Goal: Information Seeking & Learning: Understand process/instructions

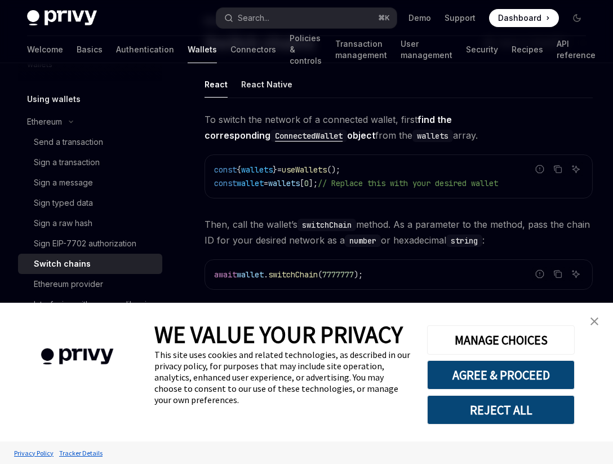
click at [595, 318] on img "close banner" at bounding box center [594, 321] width 8 height 8
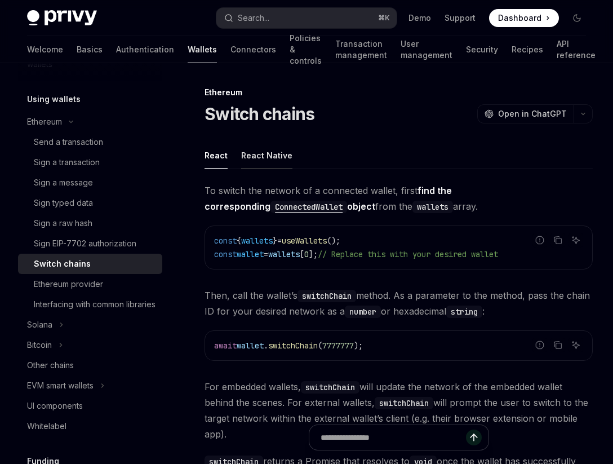
click at [276, 161] on button "React Native" at bounding box center [266, 155] width 51 height 26
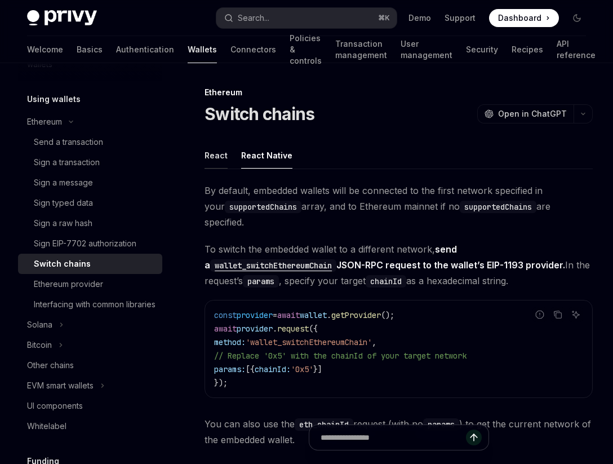
click at [211, 159] on button "React" at bounding box center [215, 155] width 23 height 26
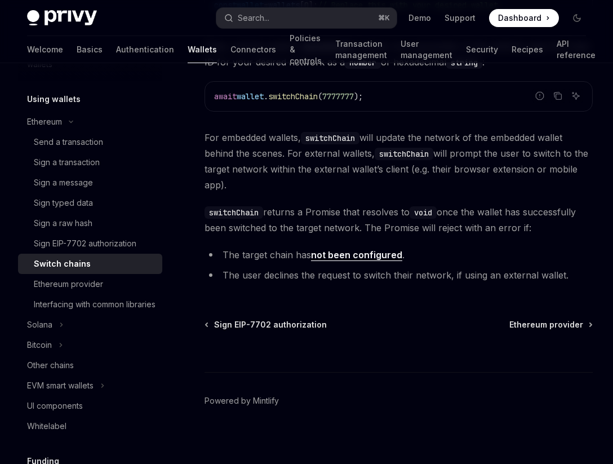
scroll to position [255, 0]
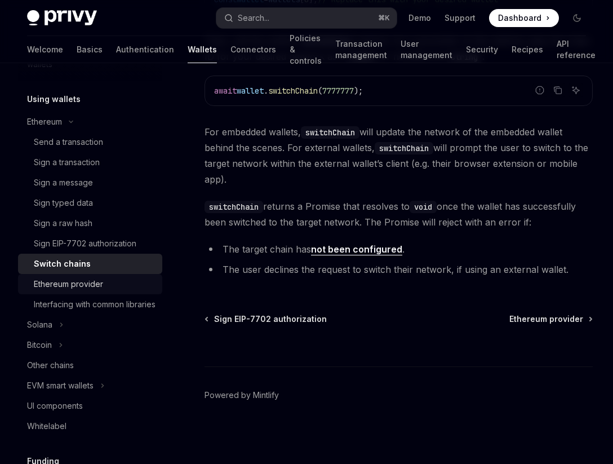
click at [126, 287] on div "Ethereum provider" at bounding box center [95, 284] width 122 height 14
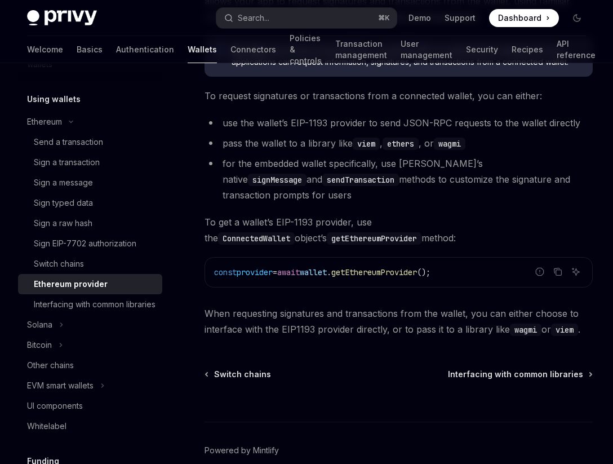
scroll to position [197, 0]
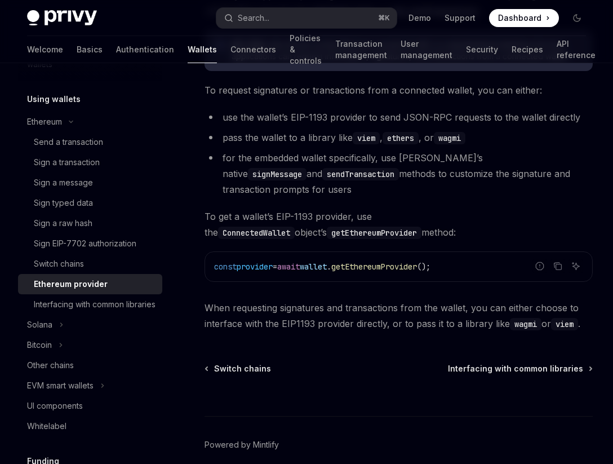
click at [295, 226] on code "ConnectedWallet" at bounding box center [256, 232] width 77 height 12
copy code "ConnectedWallet"
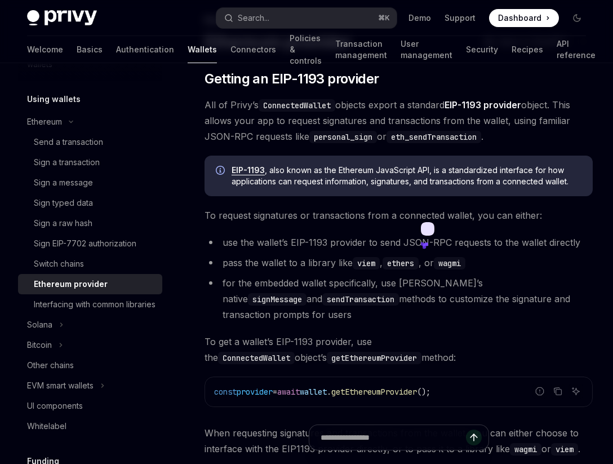
scroll to position [26, 0]
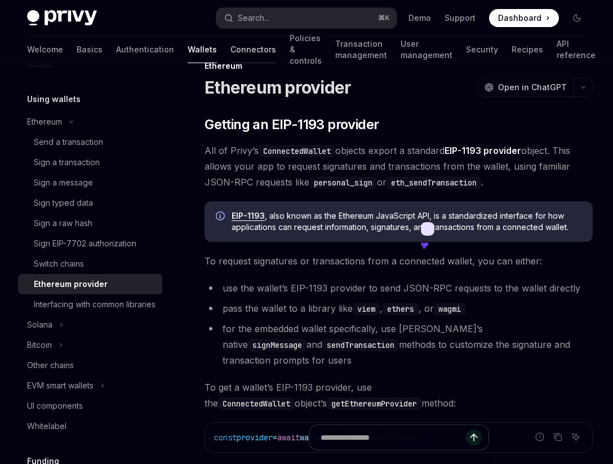
click at [230, 50] on link "Connectors" at bounding box center [253, 49] width 46 height 27
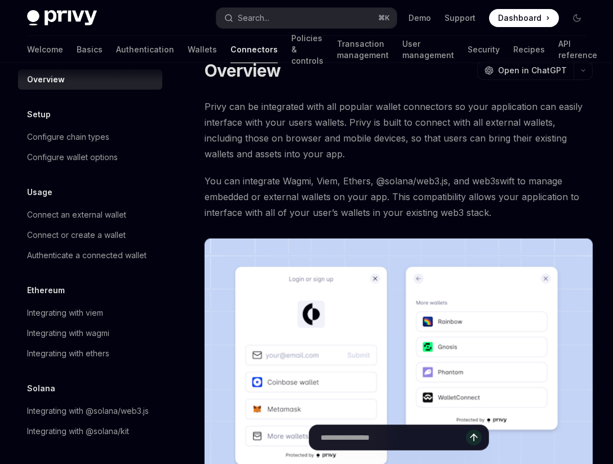
click at [230, 50] on link "Connectors" at bounding box center [253, 49] width 47 height 27
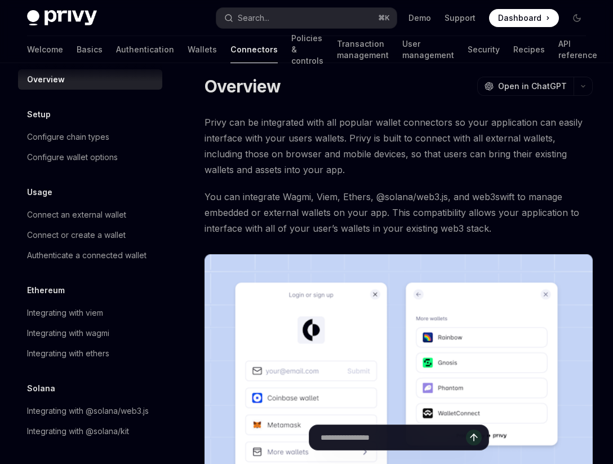
scroll to position [0, 0]
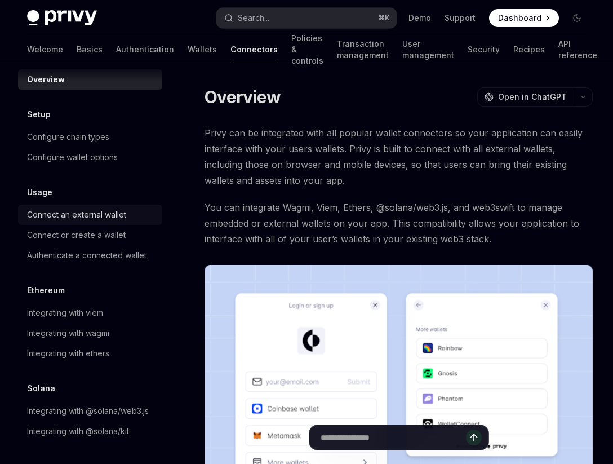
click at [91, 219] on div "Connect an external wallet" at bounding box center [76, 215] width 99 height 14
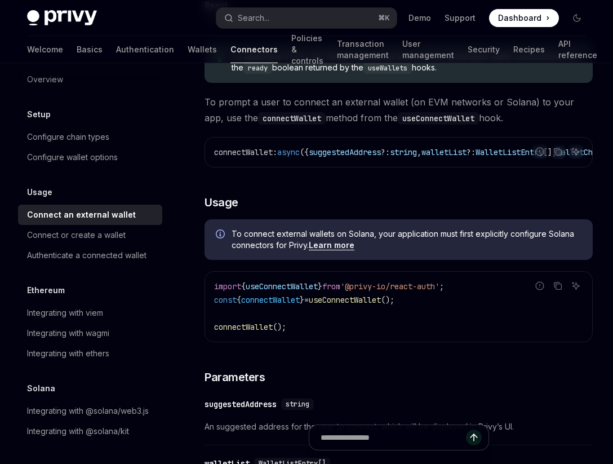
scroll to position [150, 0]
click at [114, 238] on div "Connect or create a wallet" at bounding box center [76, 235] width 99 height 14
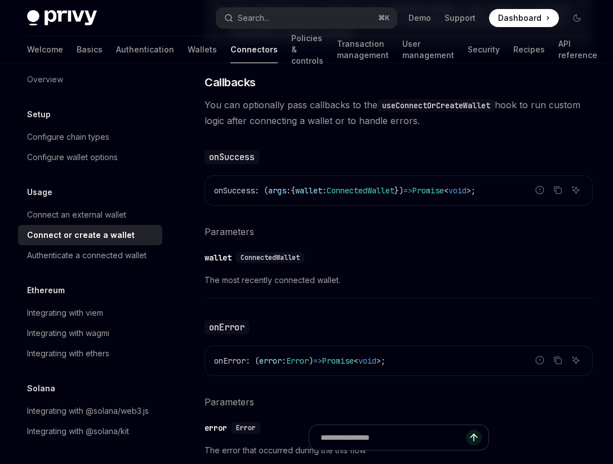
scroll to position [649, 0]
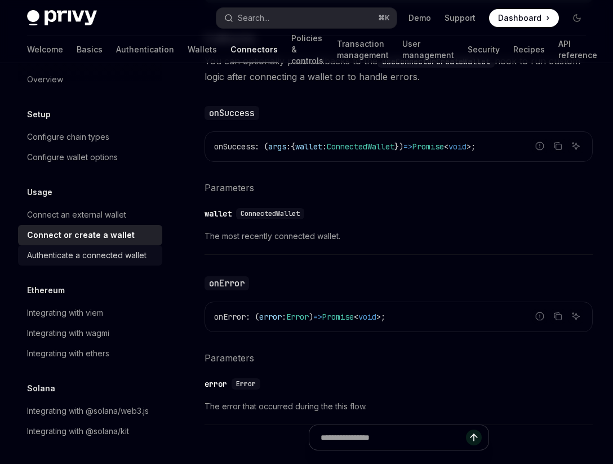
click at [104, 259] on div "Authenticate a connected wallet" at bounding box center [86, 255] width 119 height 14
type textarea "*"
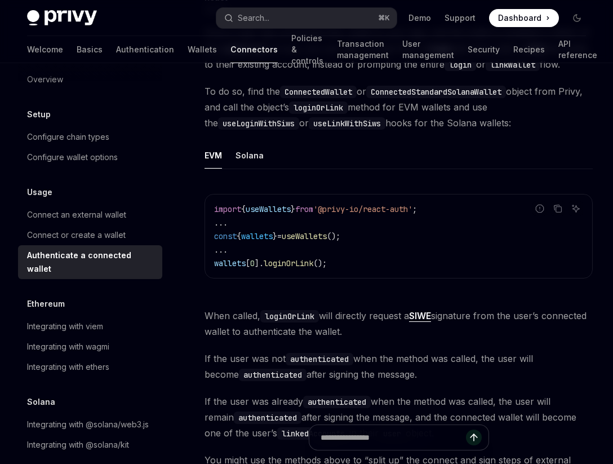
scroll to position [168, 0]
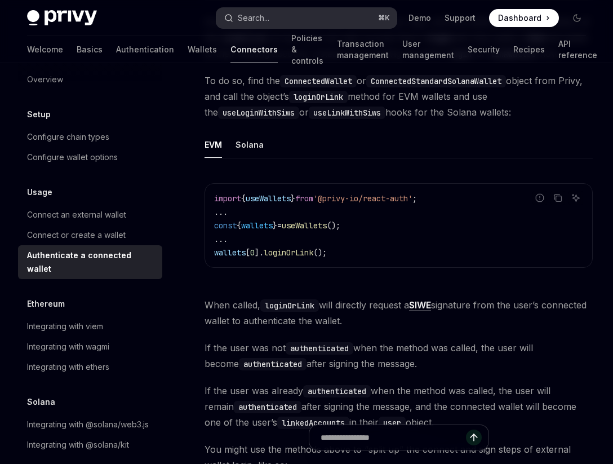
click at [327, 16] on button "Search... ⌘ K" at bounding box center [306, 18] width 180 height 20
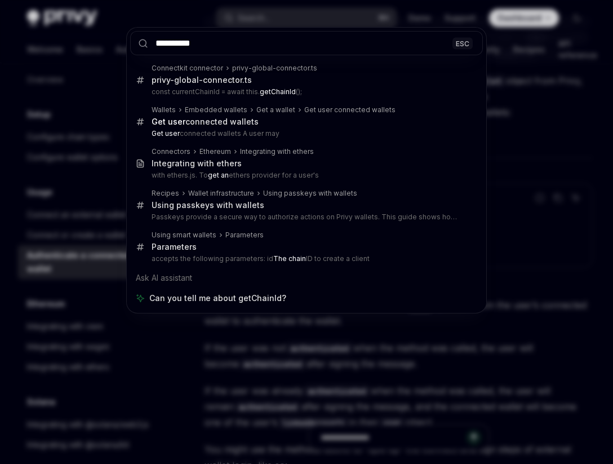
type input "**********"
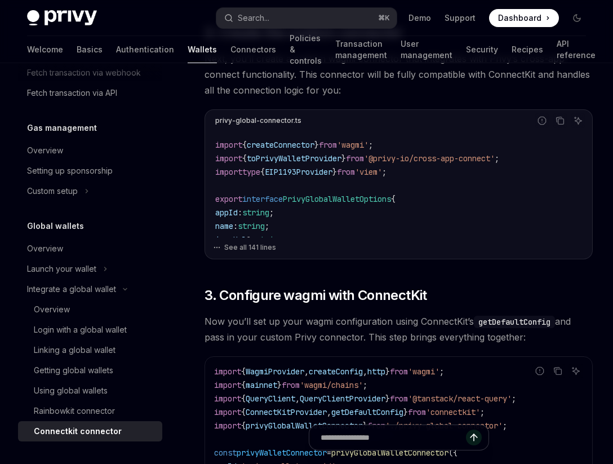
scroll to position [389, 0]
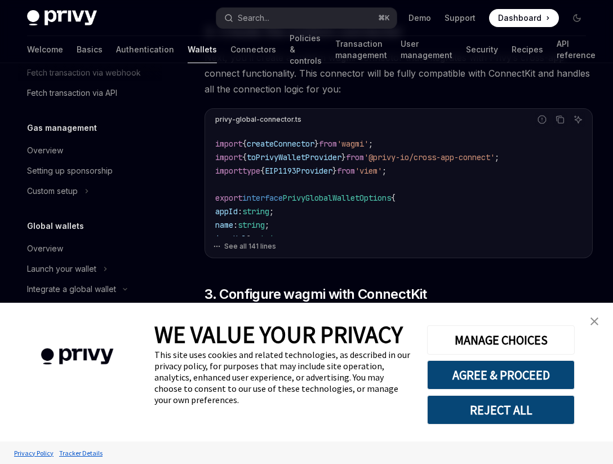
type textarea "*"
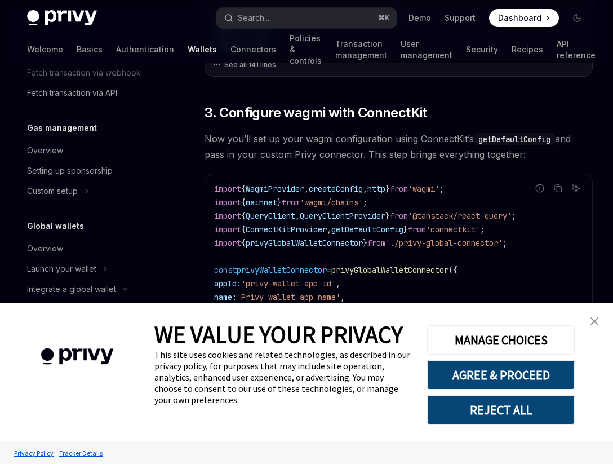
scroll to position [576, 0]
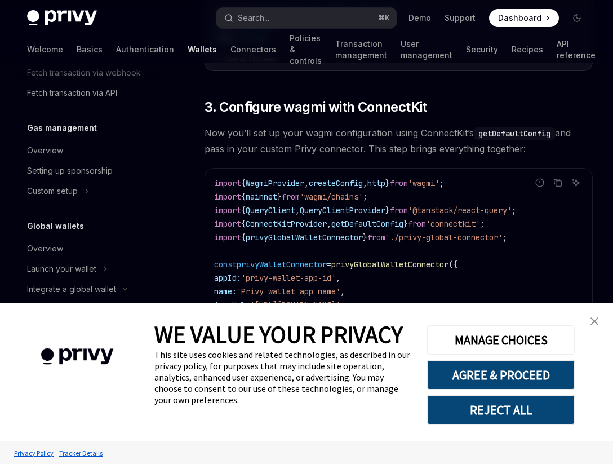
click at [593, 317] on img "close banner" at bounding box center [594, 321] width 8 height 8
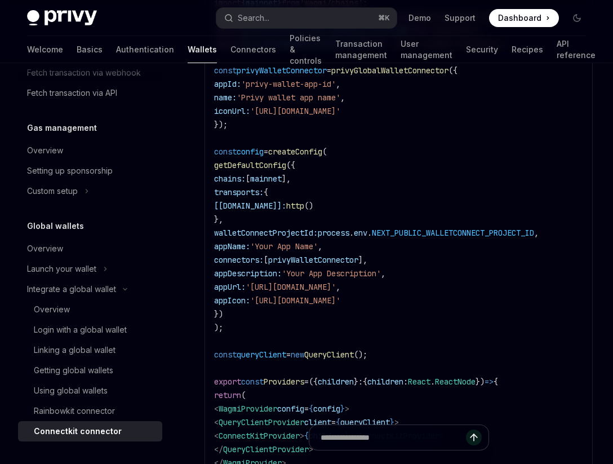
scroll to position [1783, 0]
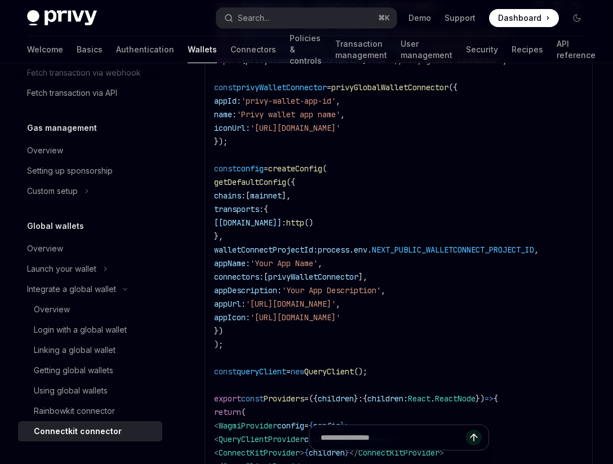
click at [256, 282] on span "connectors:" at bounding box center [239, 277] width 50 height 10
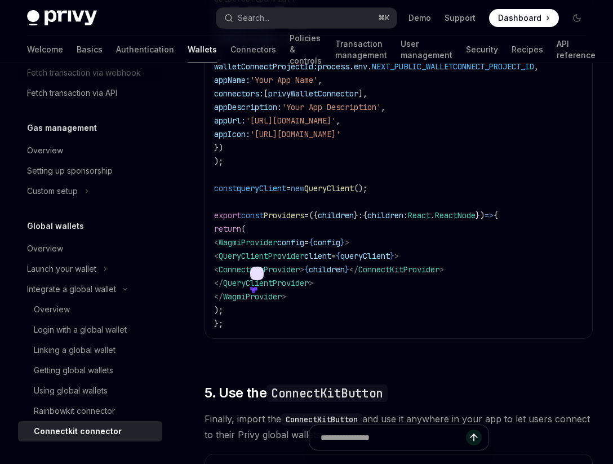
scroll to position [1981, 0]
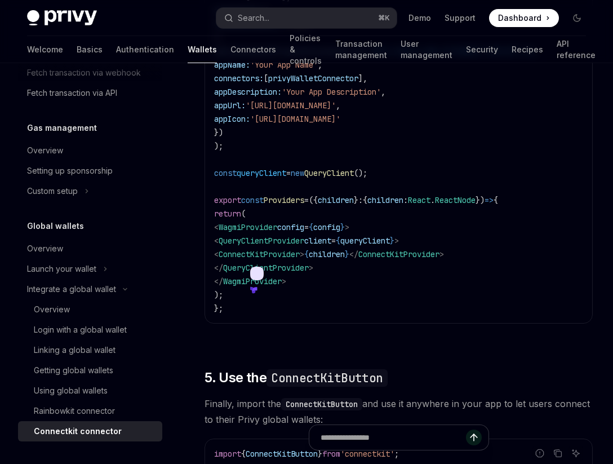
copy span "connectors"
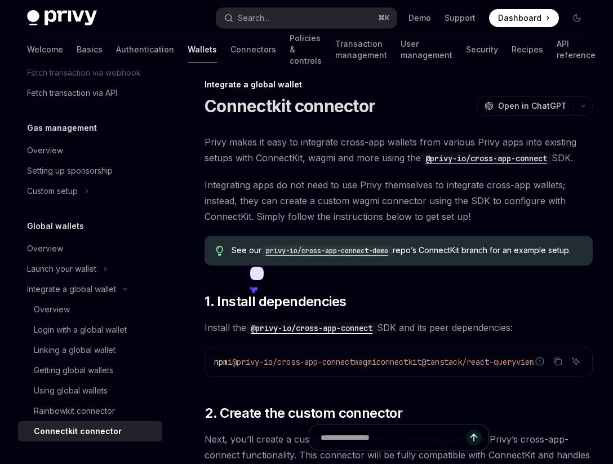
scroll to position [0, 0]
